Goal: Task Accomplishment & Management: Complete application form

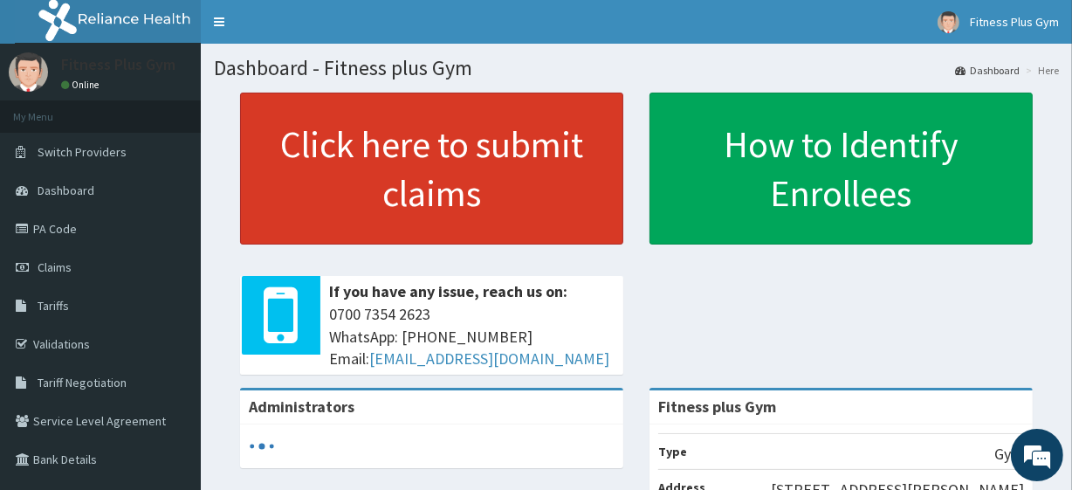
click at [351, 172] on link "Click here to submit claims" at bounding box center [431, 169] width 383 height 152
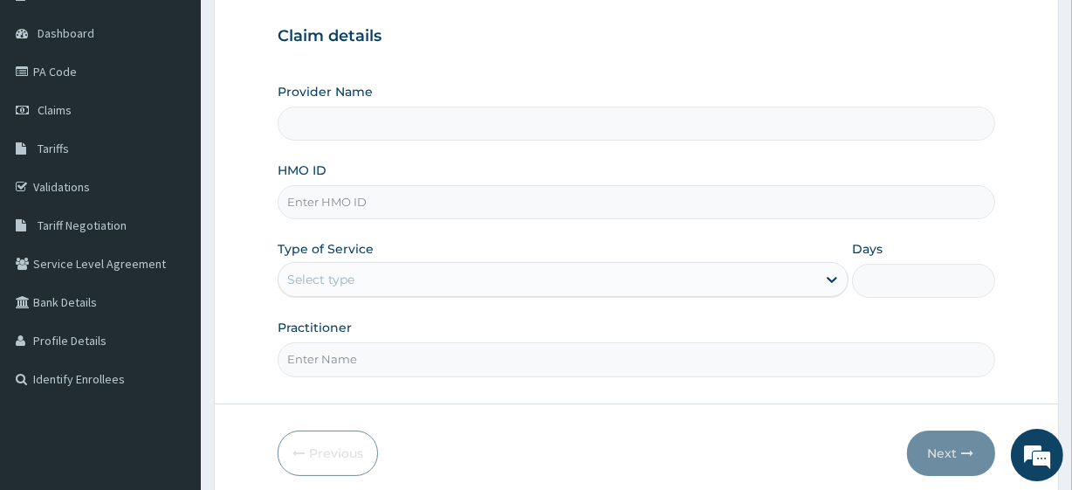
scroll to position [158, 0]
type input "Fitness plus Gym"
type input "1"
click at [333, 214] on input "HMO ID" at bounding box center [636, 201] width 717 height 34
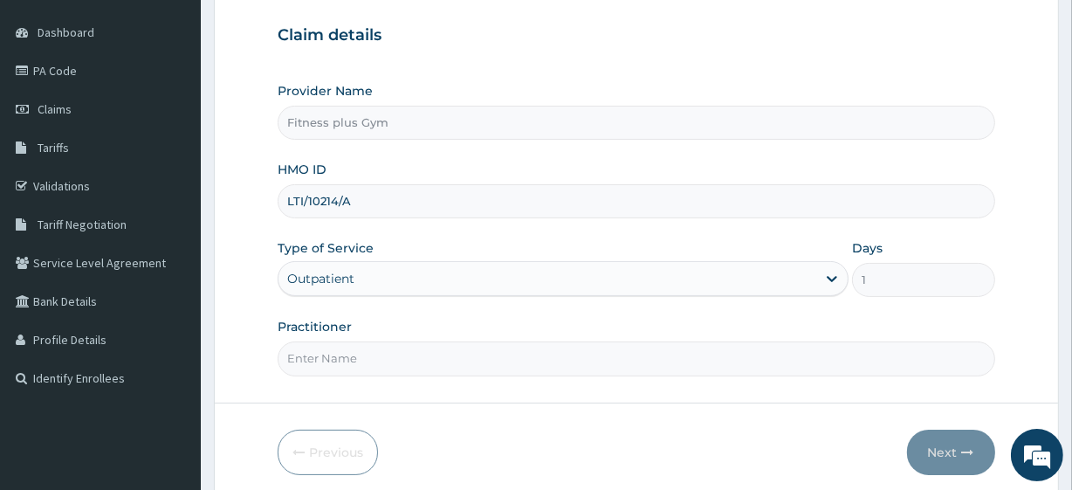
type input "LTI/10214/A"
drag, startPoint x: 475, startPoint y: 353, endPoint x: 462, endPoint y: 374, distance: 24.0
click at [472, 358] on input "Practitioner" at bounding box center [636, 358] width 717 height 34
type input "fitness+"
click at [927, 440] on button "Next" at bounding box center [951, 451] width 88 height 45
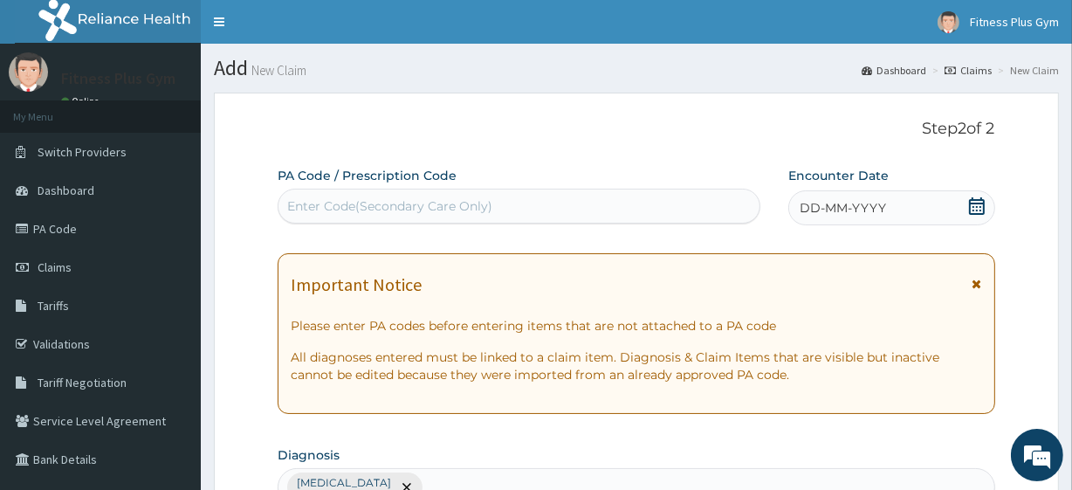
drag, startPoint x: 420, startPoint y: 210, endPoint x: 314, endPoint y: 176, distance: 111.0
click at [420, 209] on div "Enter Code(Secondary Care Only)" at bounding box center [389, 205] width 205 height 17
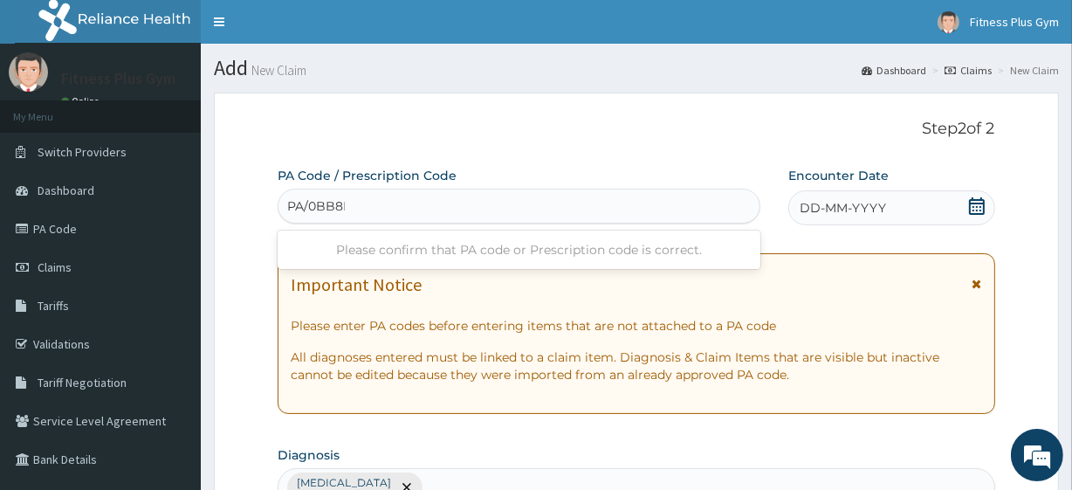
type input "PA/0BB8E2"
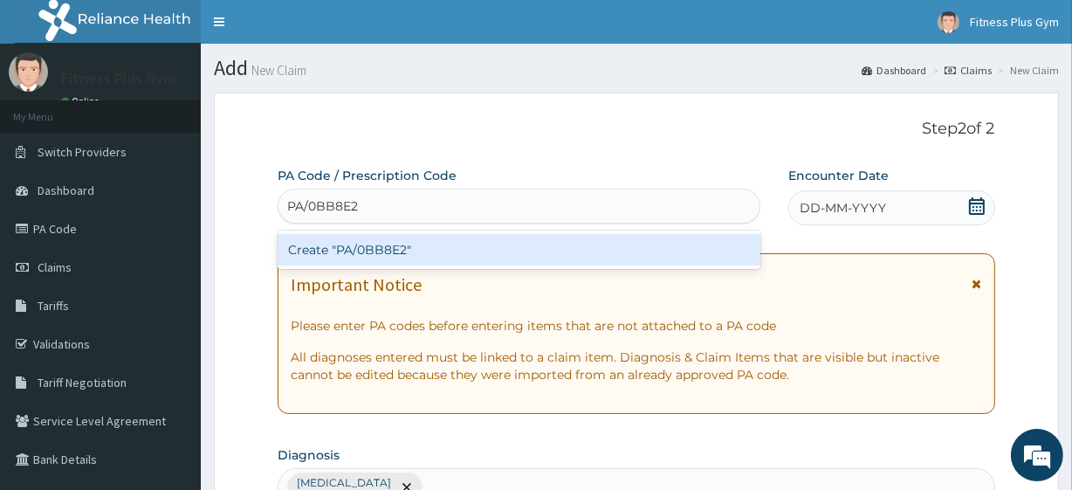
click at [465, 254] on div "Create "PA/0BB8E2"" at bounding box center [519, 249] width 482 height 31
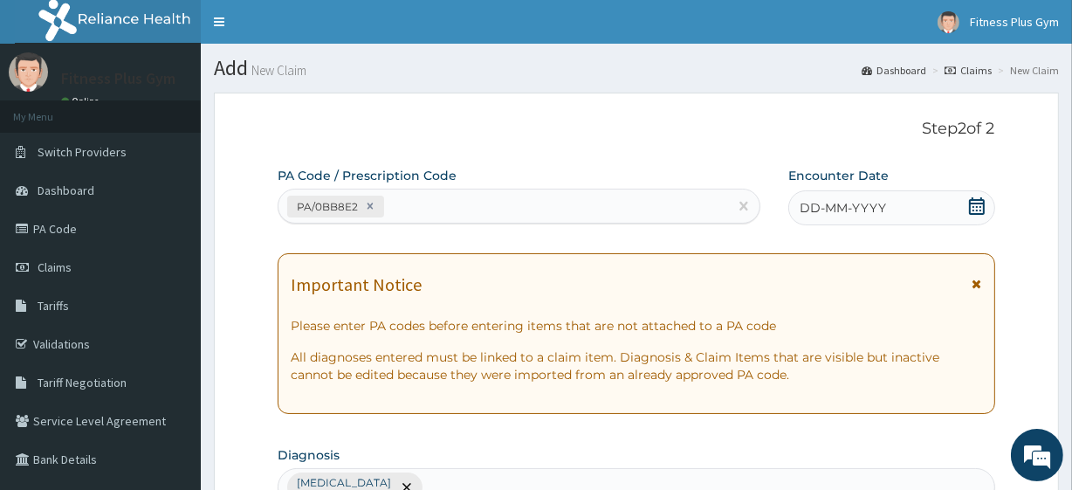
drag, startPoint x: 889, startPoint y: 188, endPoint x: 885, endPoint y: 200, distance: 13.0
click at [889, 188] on div "Encounter Date DD-MM-YYYY" at bounding box center [891, 196] width 207 height 58
click at [883, 204] on span "DD-MM-YYYY" at bounding box center [842, 207] width 86 height 17
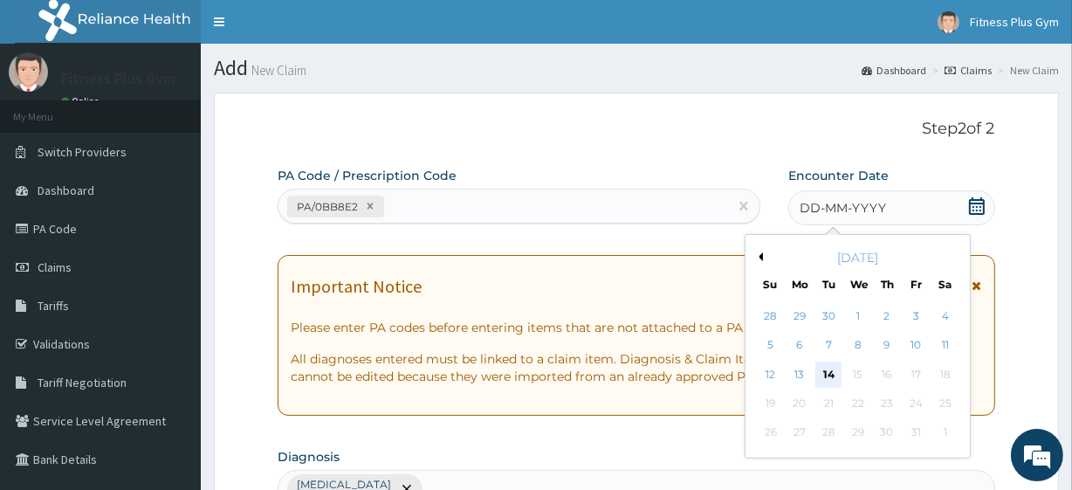
click at [828, 381] on div "14" at bounding box center [828, 374] width 26 height 26
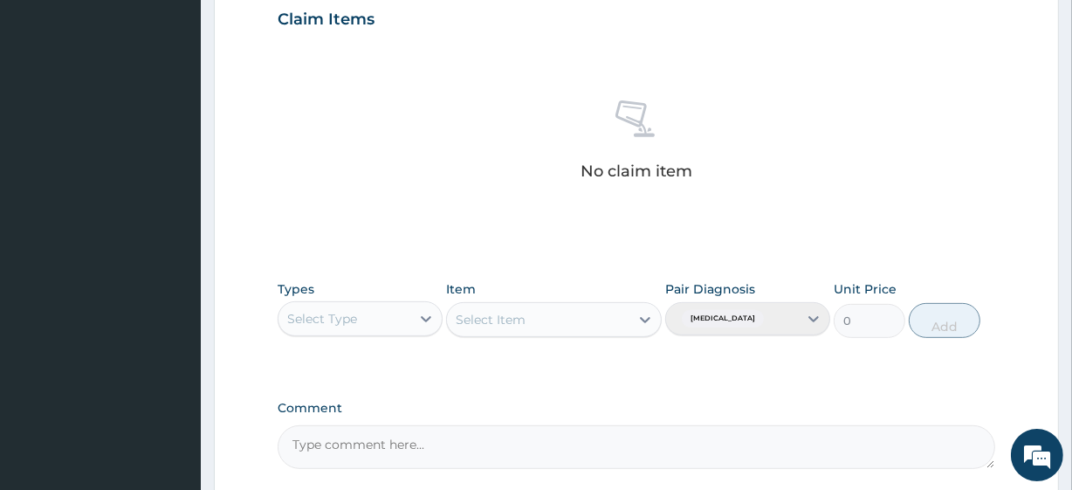
scroll to position [635, 0]
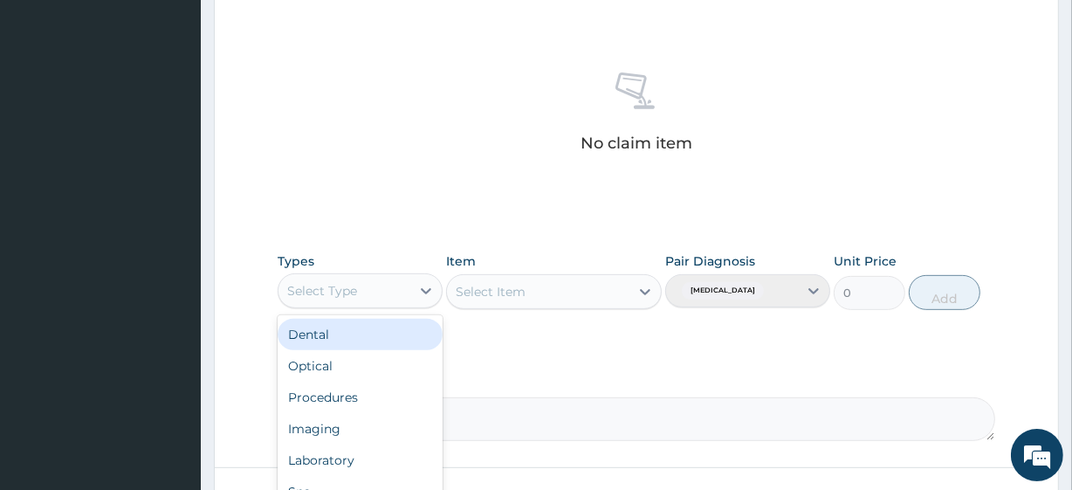
click at [314, 291] on div "Select Type" at bounding box center [322, 290] width 70 height 17
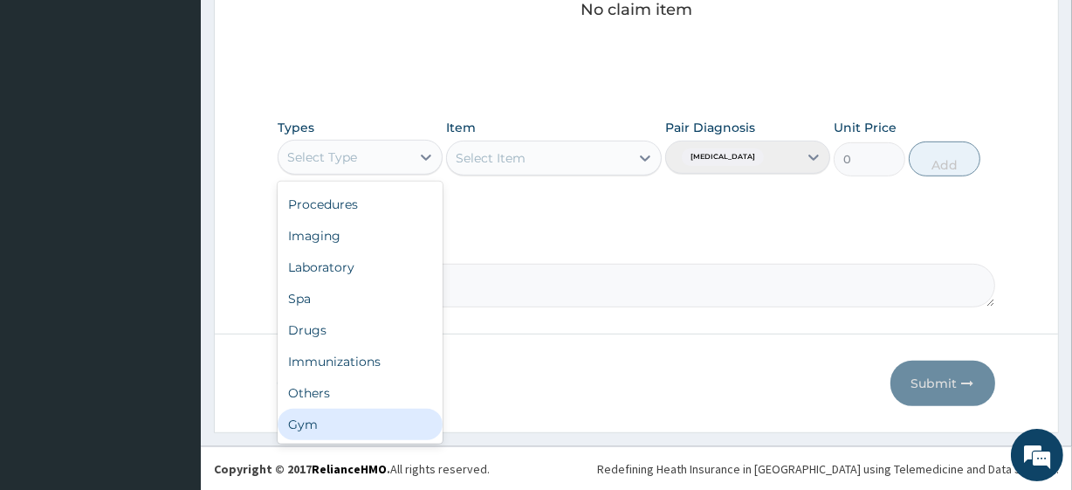
drag, startPoint x: 311, startPoint y: 431, endPoint x: 299, endPoint y: 400, distance: 33.4
click at [312, 431] on div "Gym" at bounding box center [360, 423] width 165 height 31
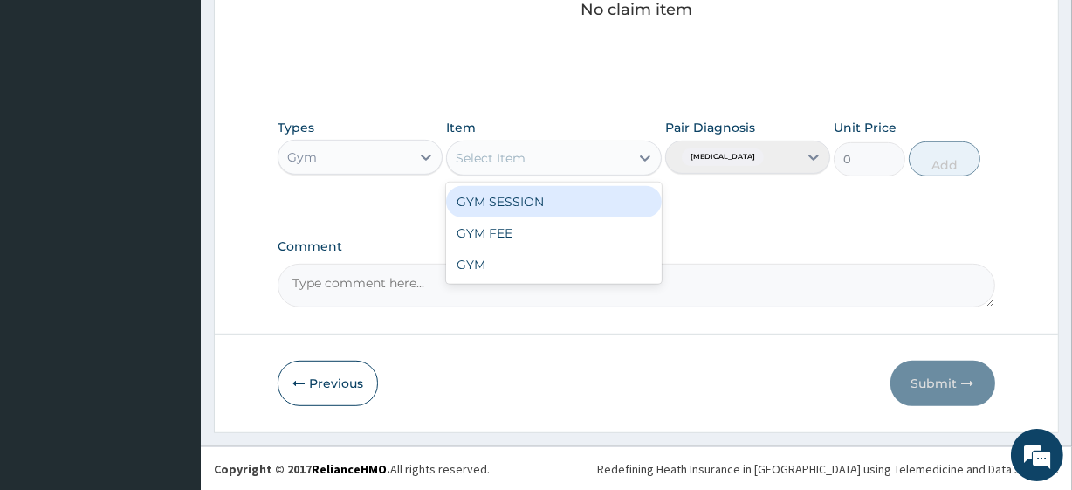
click at [606, 152] on div "Select Item" at bounding box center [538, 158] width 182 height 28
click at [584, 202] on div "GYM SESSION" at bounding box center [553, 201] width 215 height 31
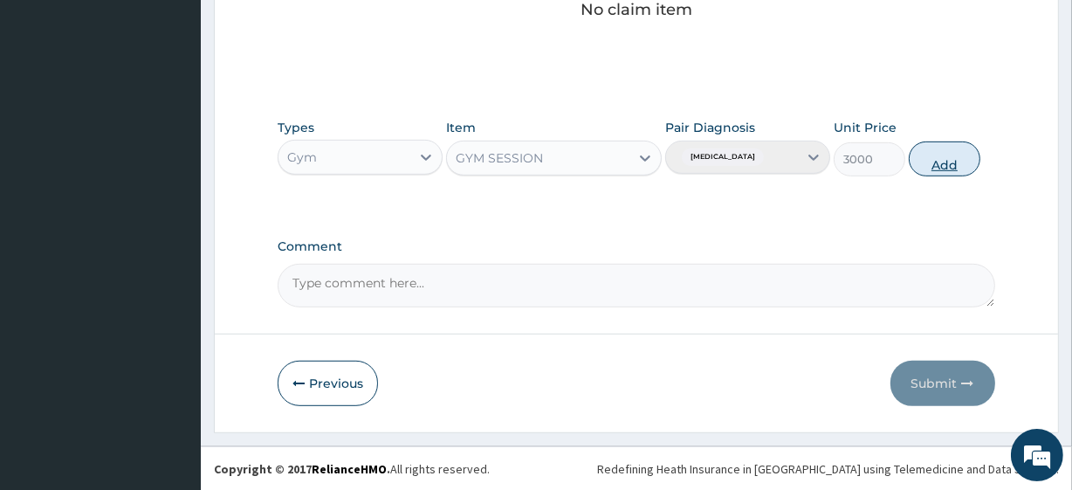
click at [910, 144] on div "Types Gym Item GYM SESSION Pair Diagnosis [MEDICAL_DATA] Unit Price 3000 Add" at bounding box center [636, 147] width 717 height 75
click at [927, 161] on button "Add" at bounding box center [945, 158] width 72 height 35
type input "0"
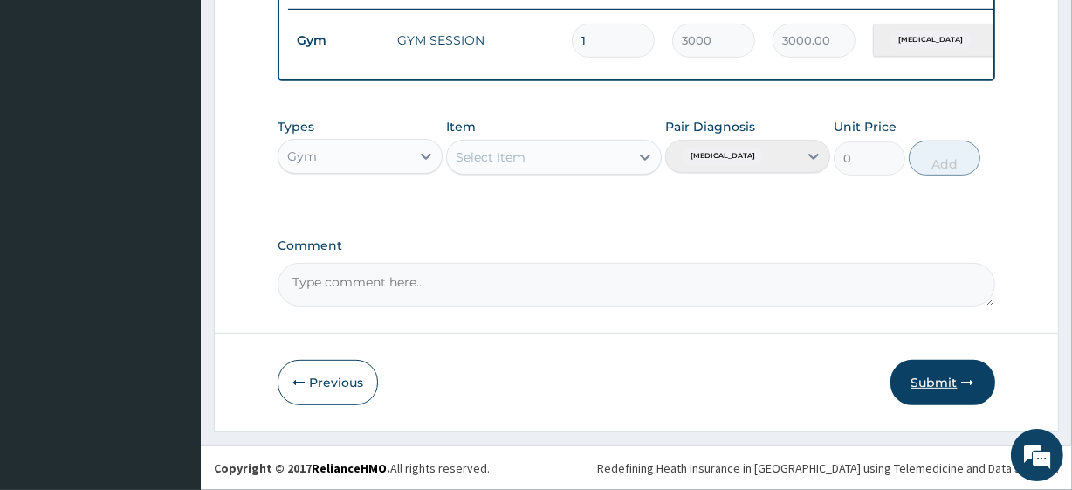
click at [969, 376] on icon "button" at bounding box center [968, 382] width 12 height 12
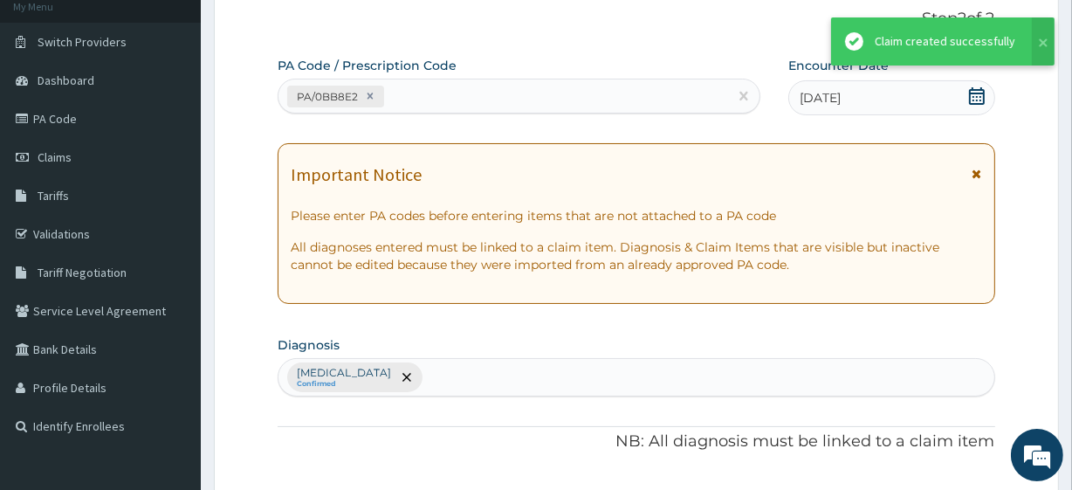
scroll to position [696, 0]
